Goal: Task Accomplishment & Management: Use online tool/utility

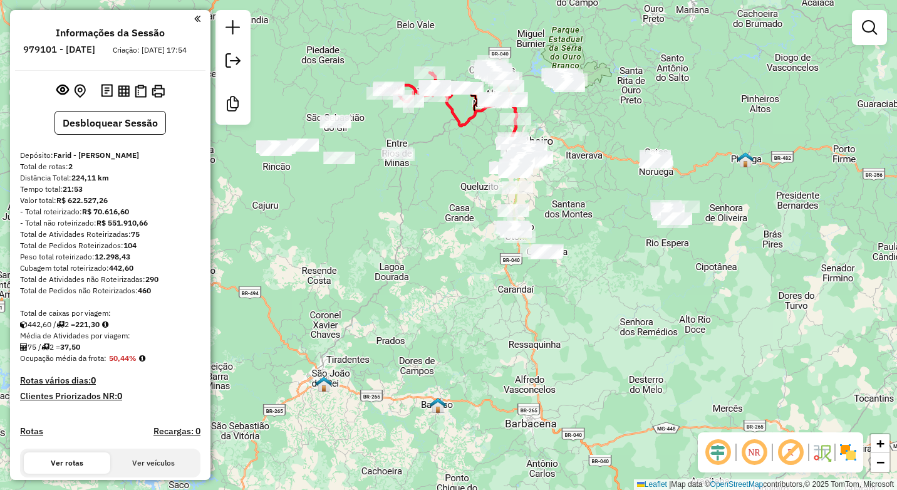
scroll to position [188, 0]
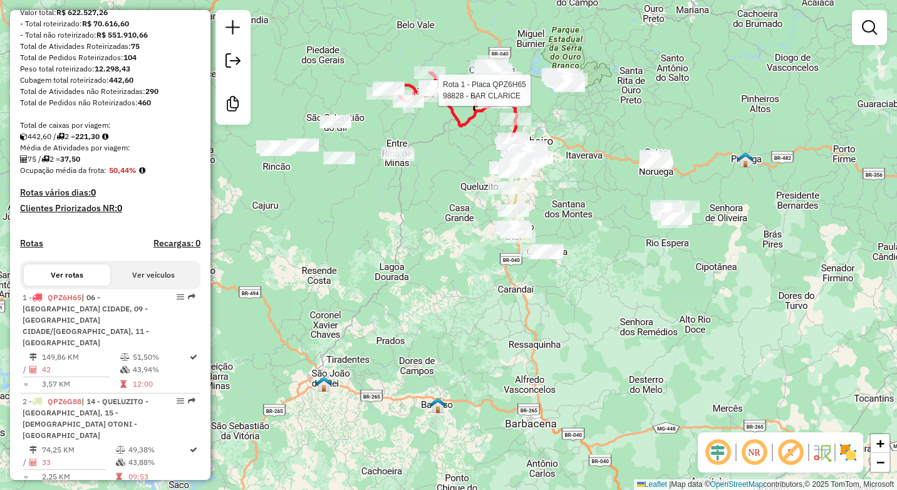
select select "**********"
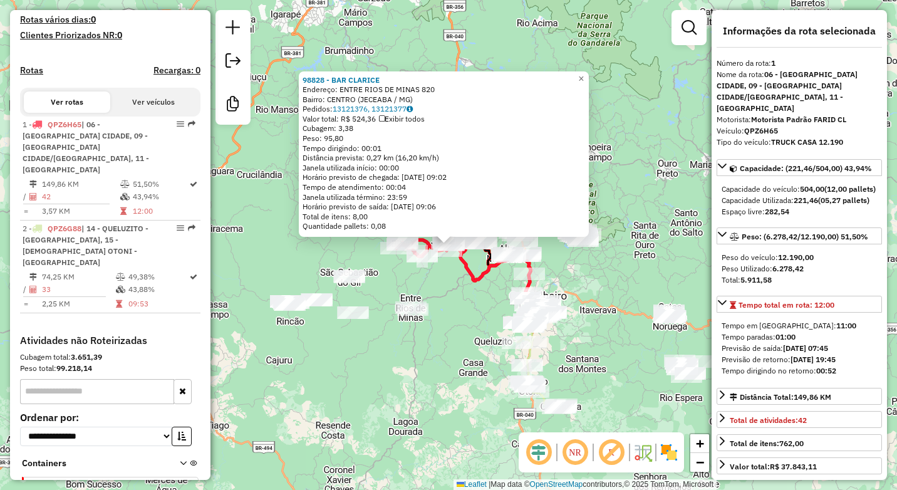
scroll to position [390, 0]
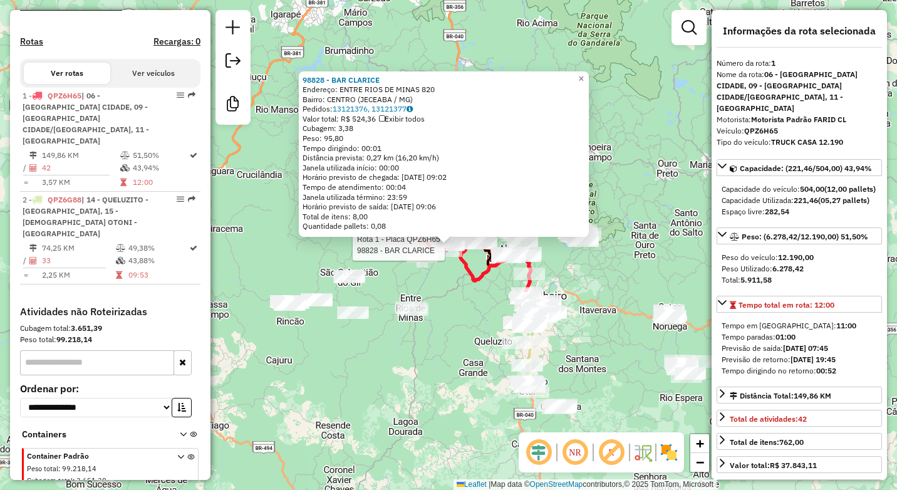
click at [443, 354] on div "Rota 1 - Placa QPZ6H65 98828 - BAR CLARICE 98828 - BAR CLARICE Endereço: ENTRE …" at bounding box center [448, 245] width 897 height 490
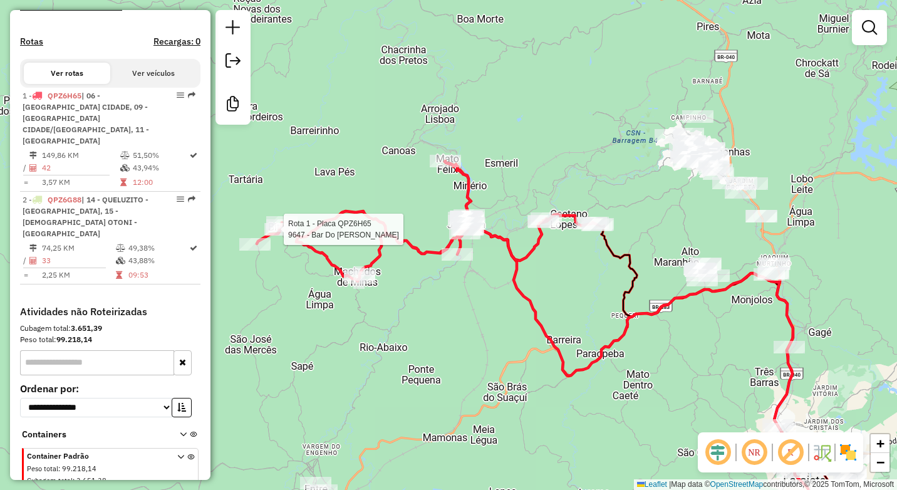
select select "**********"
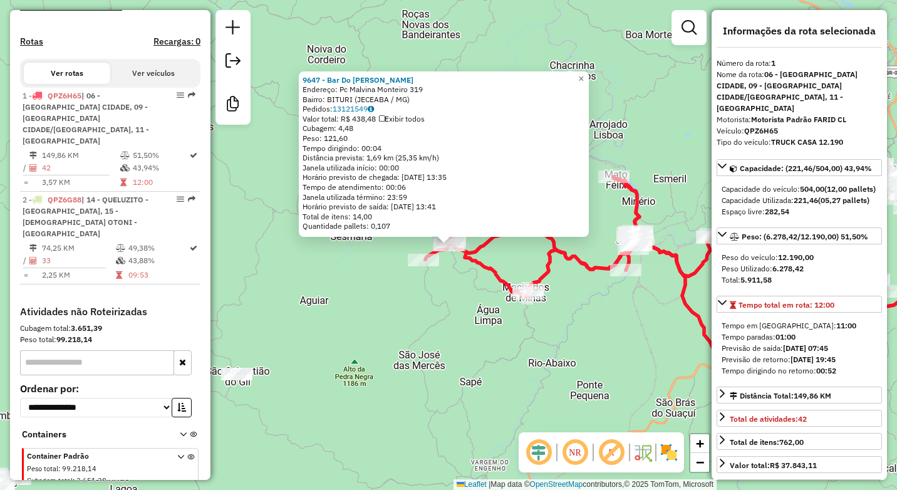
click at [415, 334] on div "9647 - Bar Do [PERSON_NAME]: Pc Malvina Monteiro 319 Bairro: [GEOGRAPHIC_DATA] …" at bounding box center [448, 245] width 897 height 490
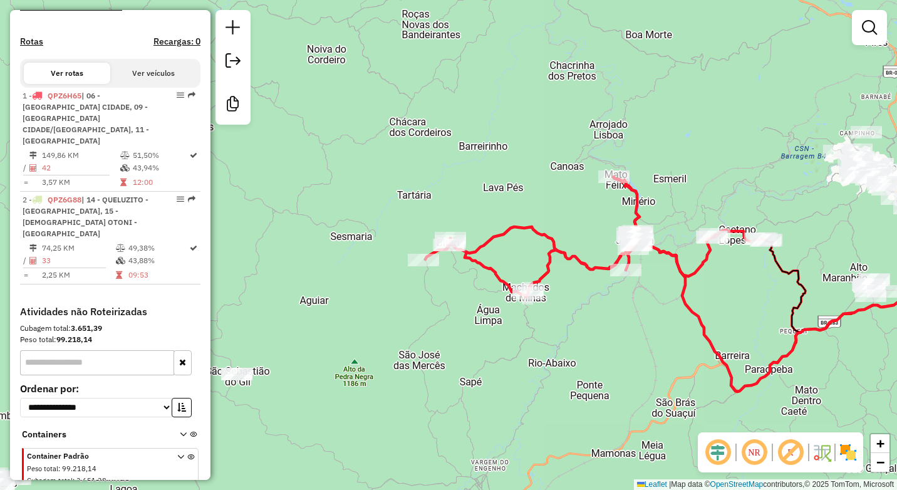
drag, startPoint x: 568, startPoint y: 351, endPoint x: 462, endPoint y: 333, distance: 108.2
click at [467, 335] on div "Janela de atendimento Grade de atendimento Capacidade Transportadoras Veículos …" at bounding box center [448, 245] width 897 height 490
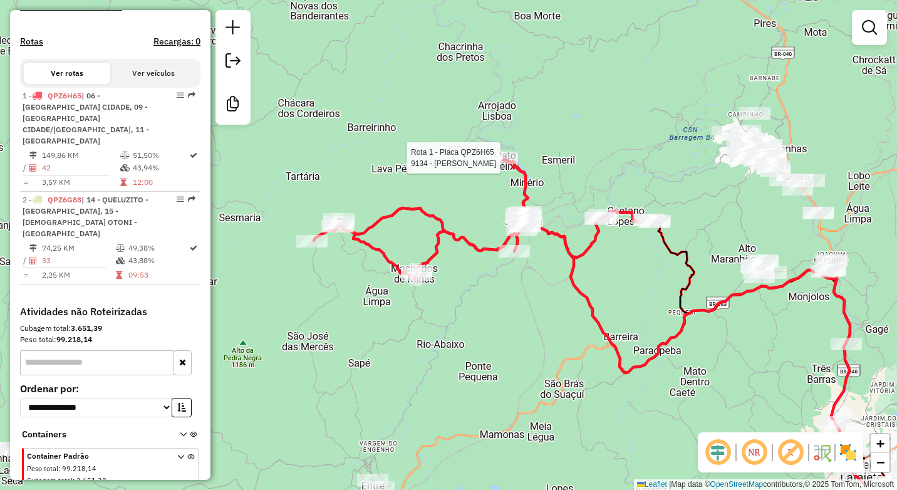
select select "**********"
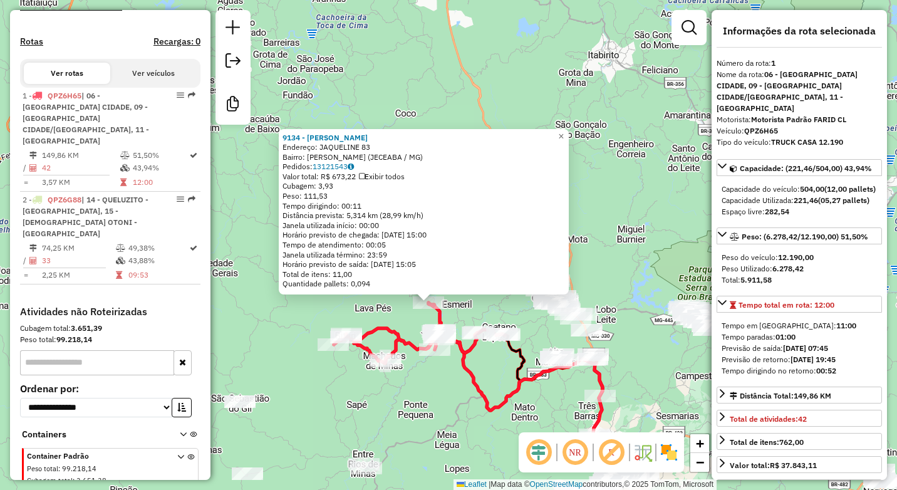
click at [417, 389] on div "9134 - [PERSON_NAME]: JAQUELINE 83 Bairro: MATO FELIX (JECEABA / [GEOGRAPHIC_DA…" at bounding box center [448, 245] width 897 height 490
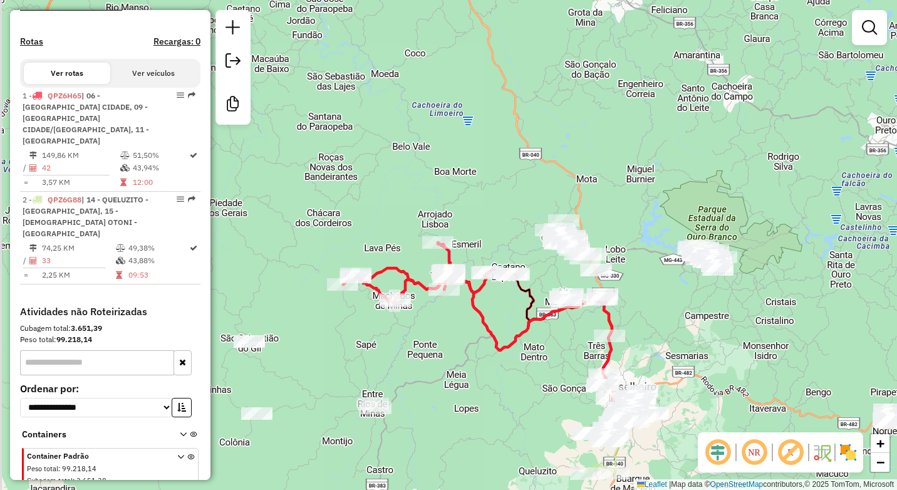
drag, startPoint x: 436, startPoint y: 410, endPoint x: 450, endPoint y: 340, distance: 72.2
click at [450, 340] on div "Janela de atendimento Grade de atendimento Capacidade Transportadoras Veículos …" at bounding box center [448, 245] width 897 height 490
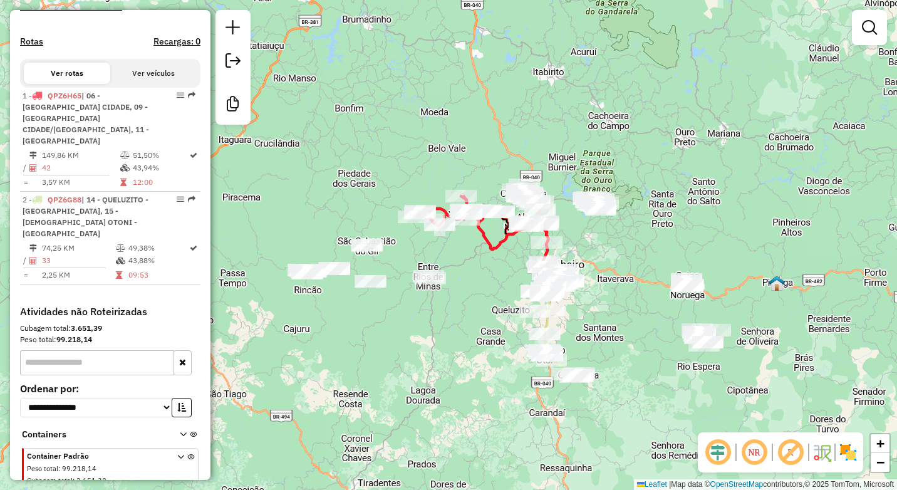
drag, startPoint x: 469, startPoint y: 382, endPoint x: 483, endPoint y: 293, distance: 89.5
click at [483, 293] on div "Janela de atendimento Grade de atendimento Capacidade Transportadoras Veículos …" at bounding box center [448, 245] width 897 height 490
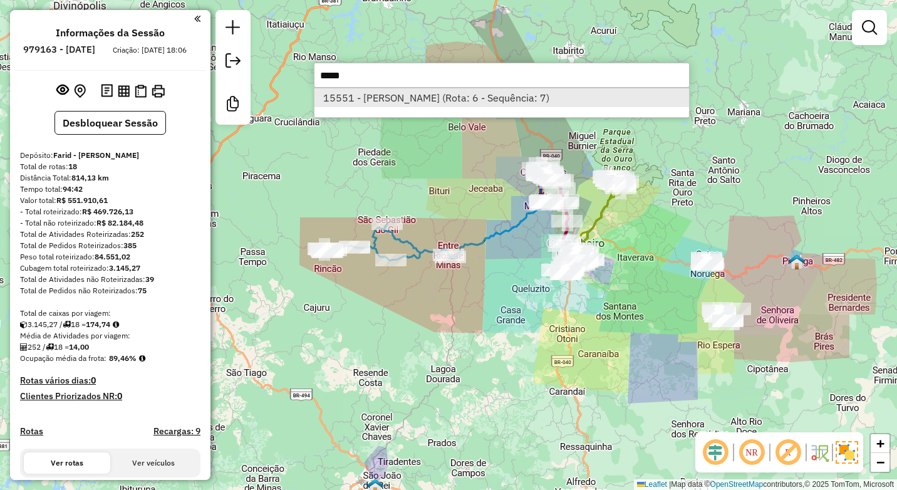
type input "*****"
click at [483, 98] on li "15551 - [PERSON_NAME] (Rota: 6 - Sequência: 7)" at bounding box center [502, 97] width 375 height 19
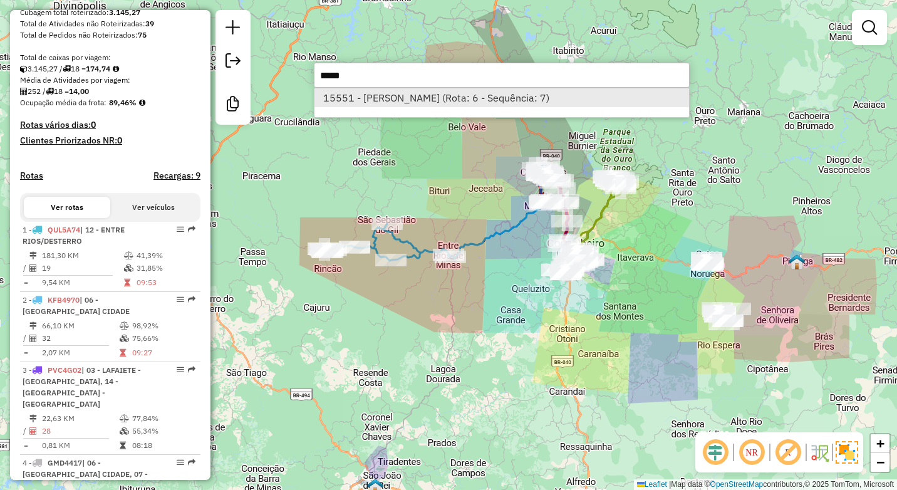
select select "*********"
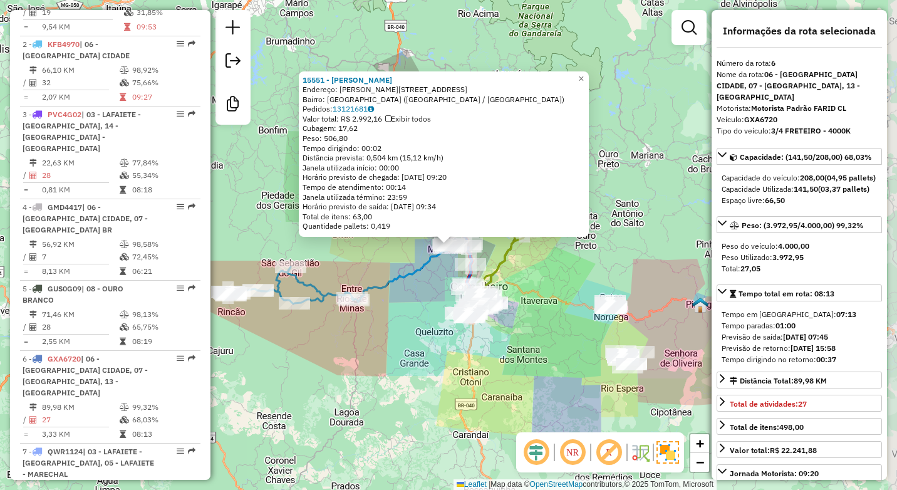
scroll to position [852, 0]
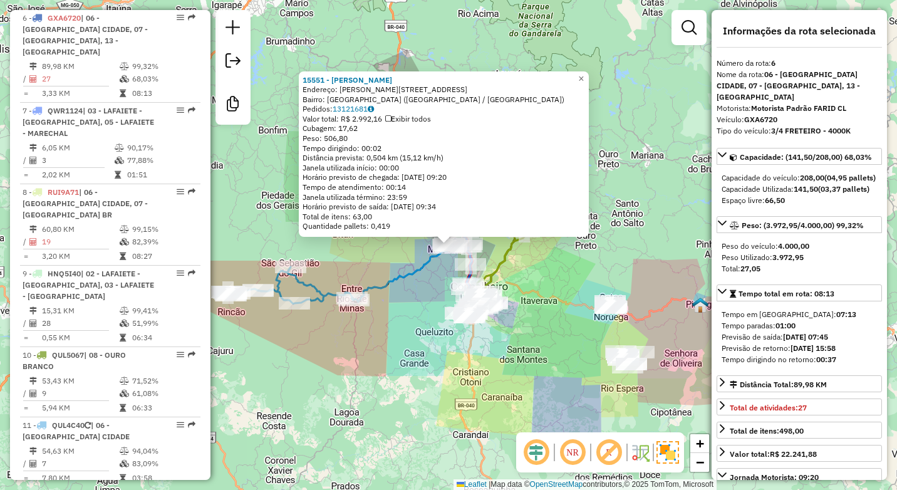
click at [476, 356] on div "15551 - ELISANA FATIMA Endereço: JOSE THEODORO CUNHA 40 Bairro: ALTO MARANHAO (…" at bounding box center [448, 245] width 897 height 490
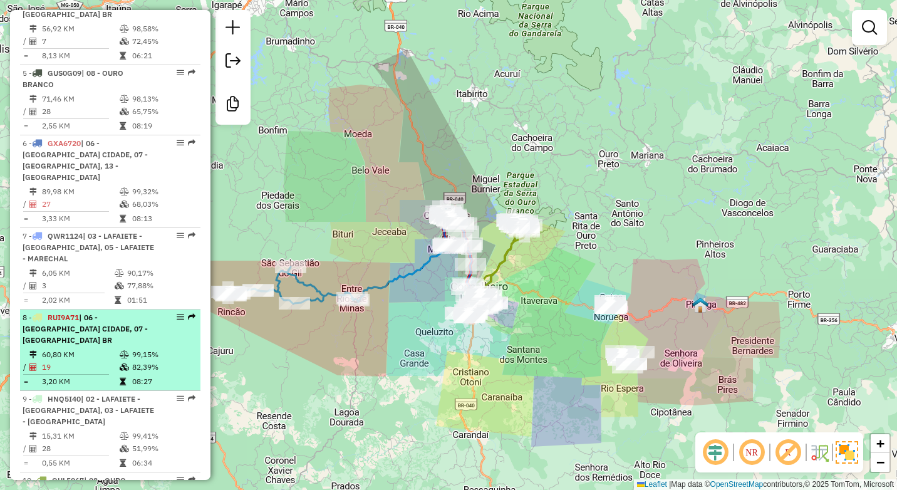
scroll to position [664, 0]
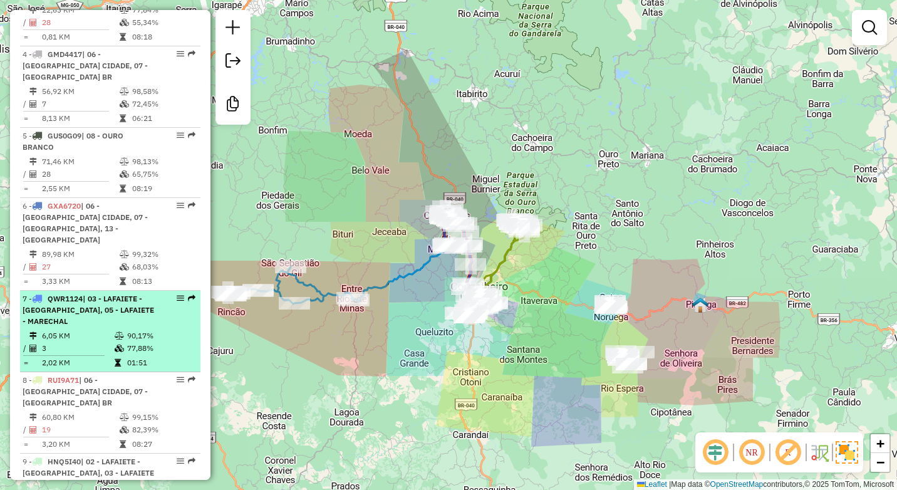
click at [115, 332] on icon at bounding box center [119, 336] width 9 height 8
select select "*********"
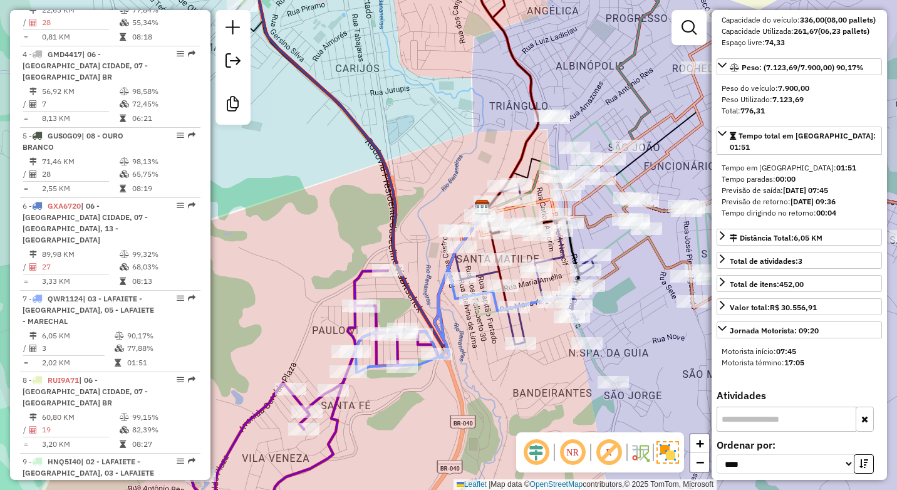
scroll to position [0, 0]
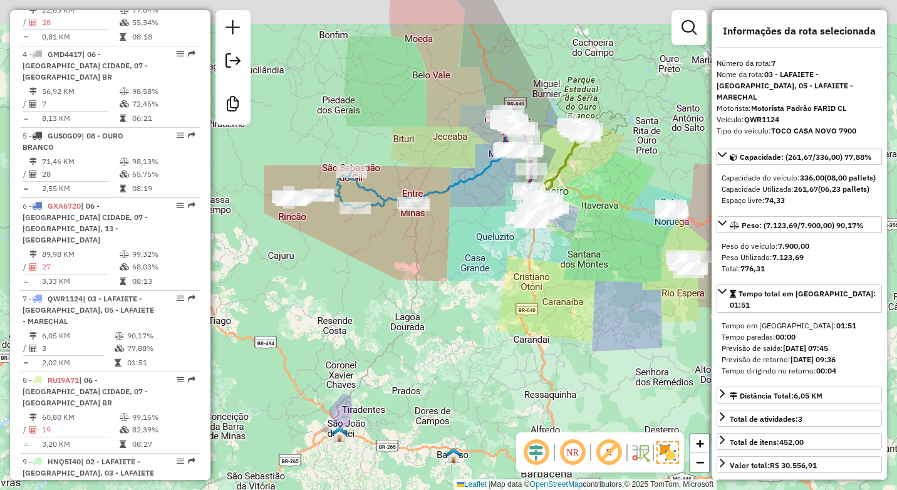
drag, startPoint x: 588, startPoint y: 167, endPoint x: 573, endPoint y: 222, distance: 57.0
click at [573, 222] on div "Janela de atendimento Grade de atendimento Capacidade Transportadoras Veículos …" at bounding box center [448, 245] width 897 height 490
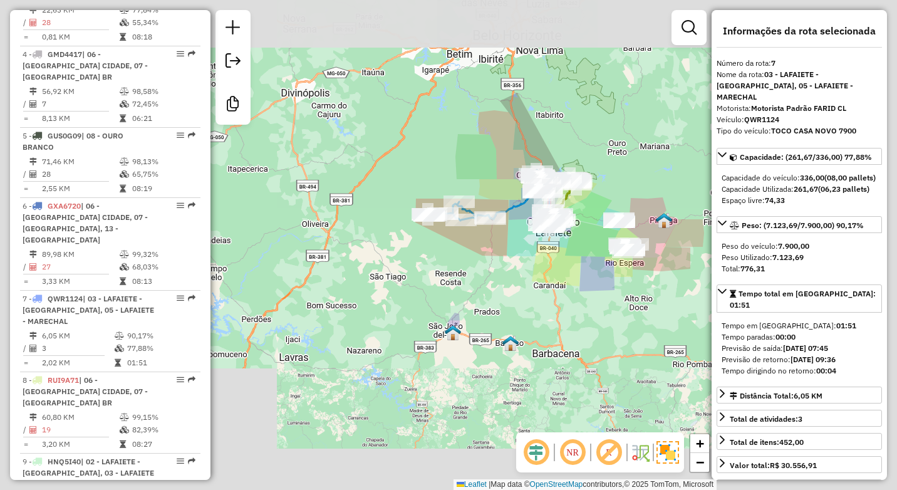
click at [551, 257] on div "Janela de atendimento Grade de atendimento Capacidade Transportadoras Veículos …" at bounding box center [448, 245] width 897 height 490
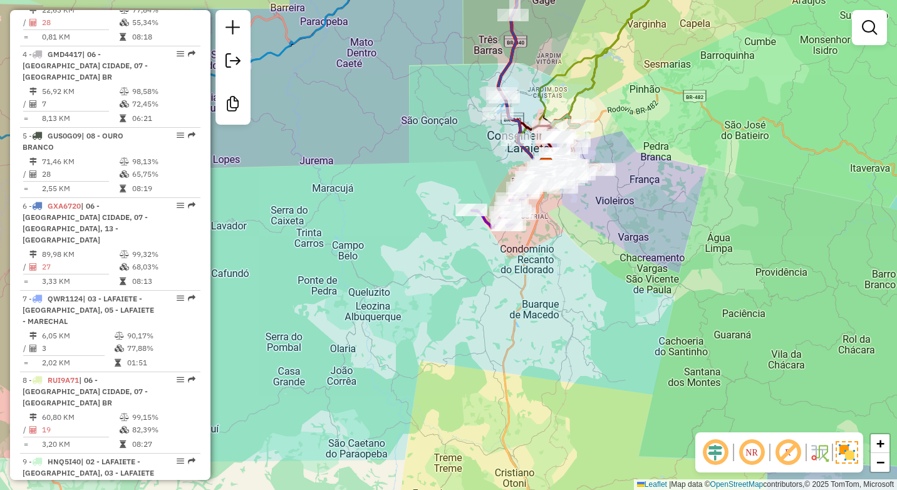
click at [565, 325] on div "Janela de atendimento Grade de atendimento Capacidade Transportadoras Veículos …" at bounding box center [448, 245] width 897 height 490
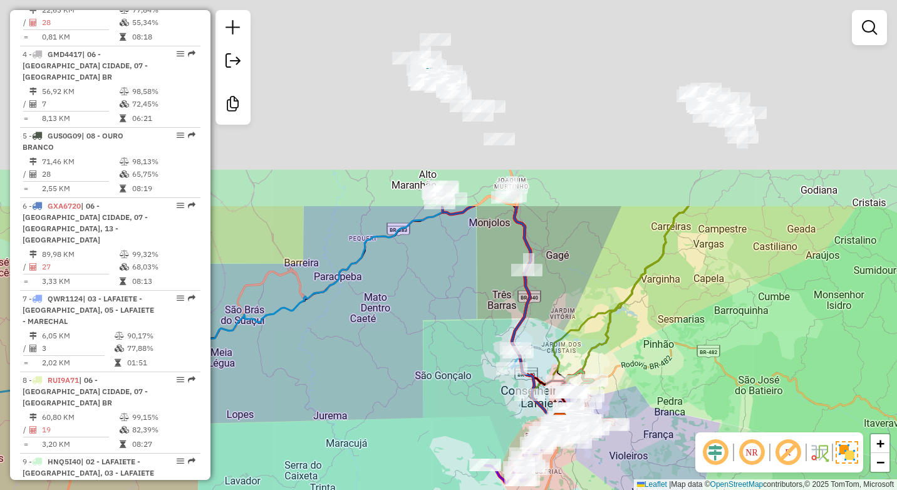
drag, startPoint x: 545, startPoint y: 62, endPoint x: 559, endPoint y: 336, distance: 274.8
click at [559, 336] on div "Janela de atendimento Grade de atendimento Capacidade Transportadoras Veículos …" at bounding box center [448, 245] width 897 height 490
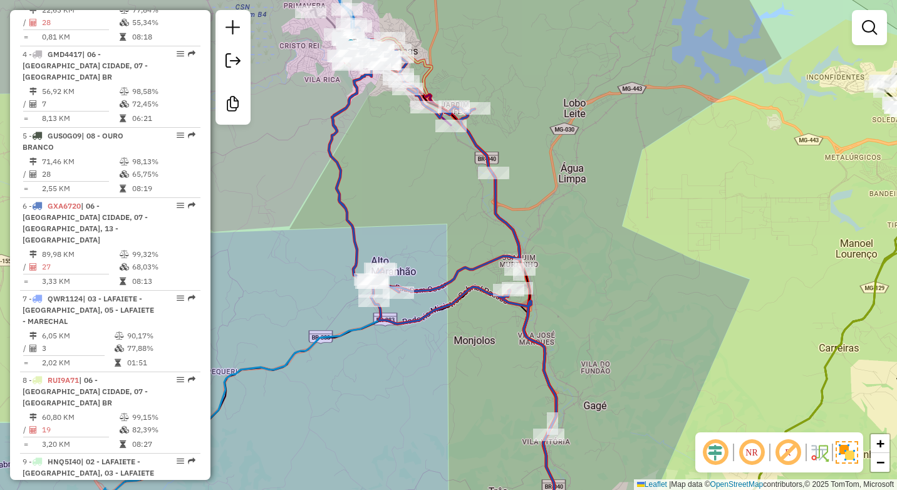
drag, startPoint x: 402, startPoint y: 199, endPoint x: 403, endPoint y: 261, distance: 62.0
click at [403, 207] on div "Janela de atendimento Grade de atendimento Capacidade Transportadoras Veículos …" at bounding box center [448, 245] width 897 height 490
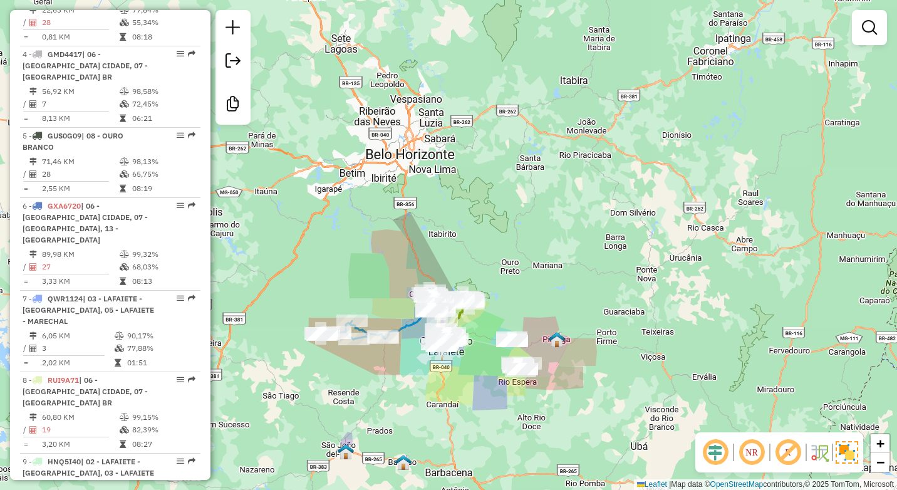
drag, startPoint x: 613, startPoint y: 241, endPoint x: 577, endPoint y: 192, distance: 60.4
click at [613, 241] on div "Janela de atendimento Grade de atendimento Capacidade Transportadoras Veículos …" at bounding box center [448, 245] width 897 height 490
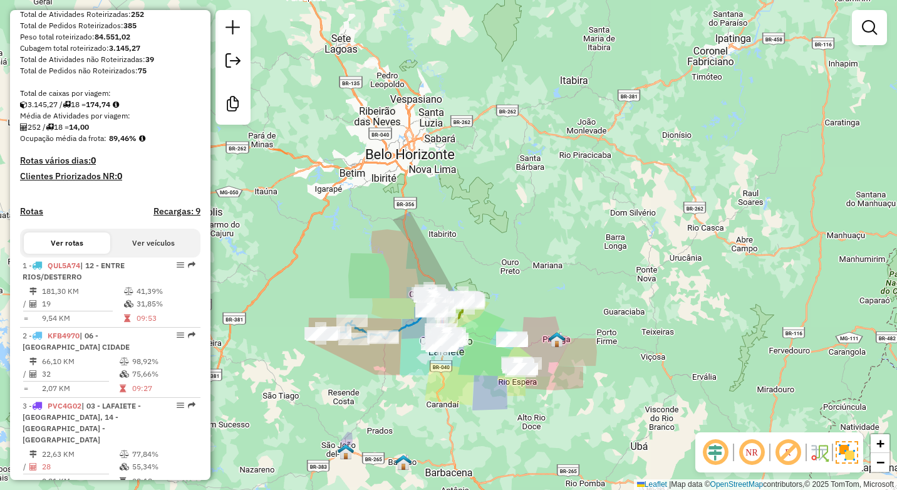
scroll to position [38, 0]
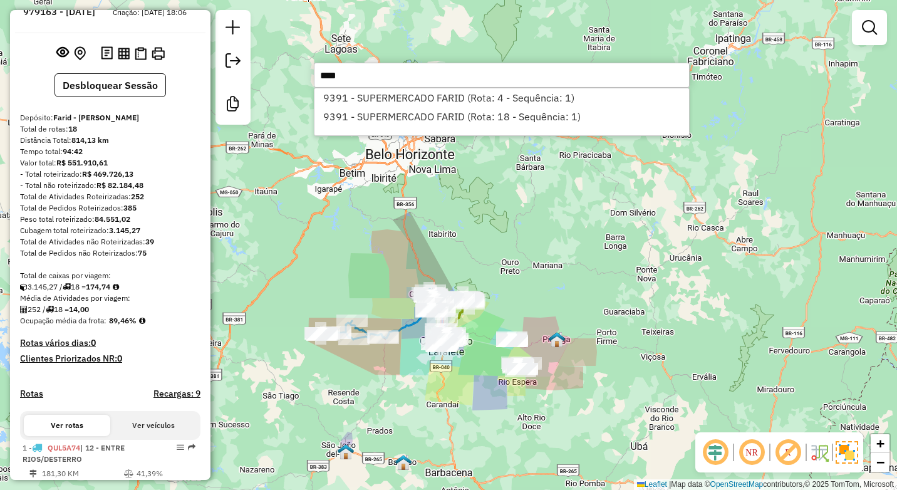
type input "****"
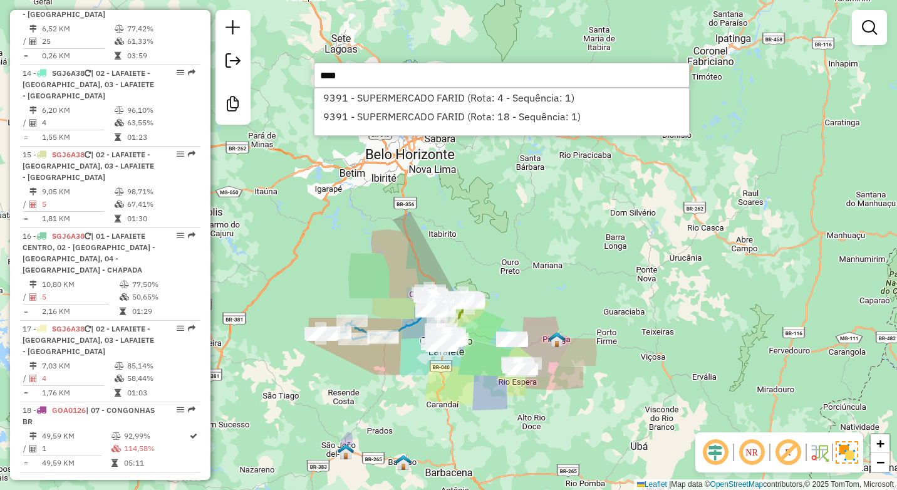
scroll to position [1603, 0]
